Goal: Transaction & Acquisition: Purchase product/service

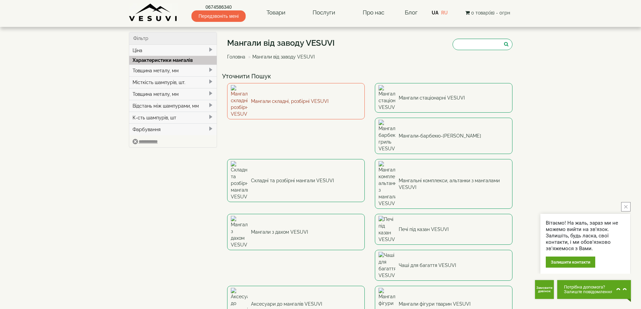
click at [309, 94] on link "Мангали складні, розбірні VESUVI" at bounding box center [296, 101] width 138 height 36
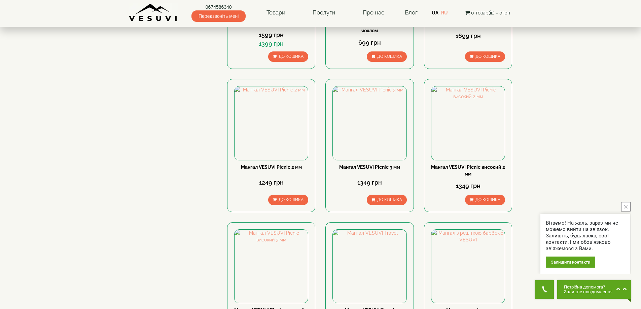
scroll to position [134, 0]
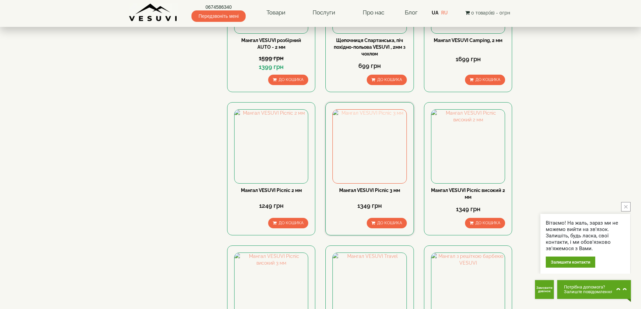
click at [384, 149] on img at bounding box center [369, 146] width 73 height 73
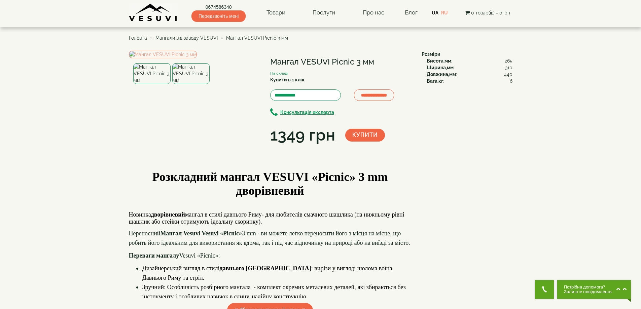
click at [184, 84] on img at bounding box center [190, 73] width 37 height 21
click at [149, 84] on img at bounding box center [151, 73] width 37 height 21
